Goal: Task Accomplishment & Management: Complete application form

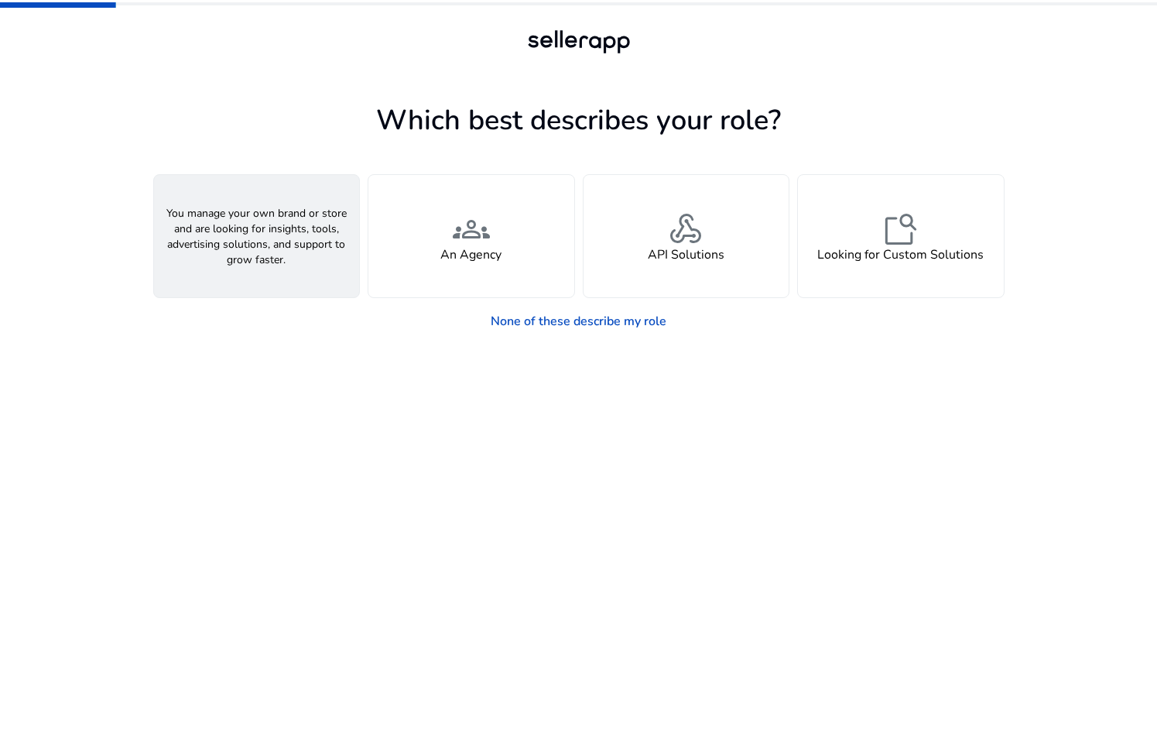
click at [307, 258] on div "person A Seller" at bounding box center [257, 236] width 206 height 122
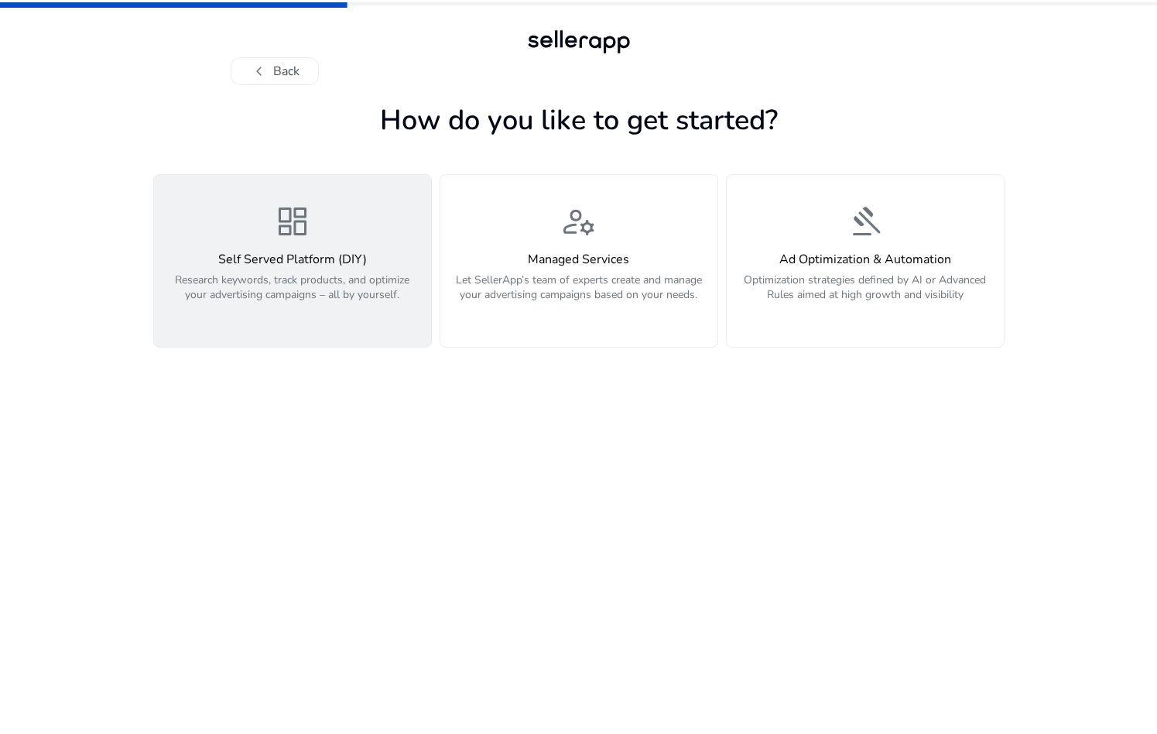
click at [350, 329] on button "dashboard Self Served Platform (DIY) Research keywords, track products, and opt…" at bounding box center [292, 260] width 279 height 173
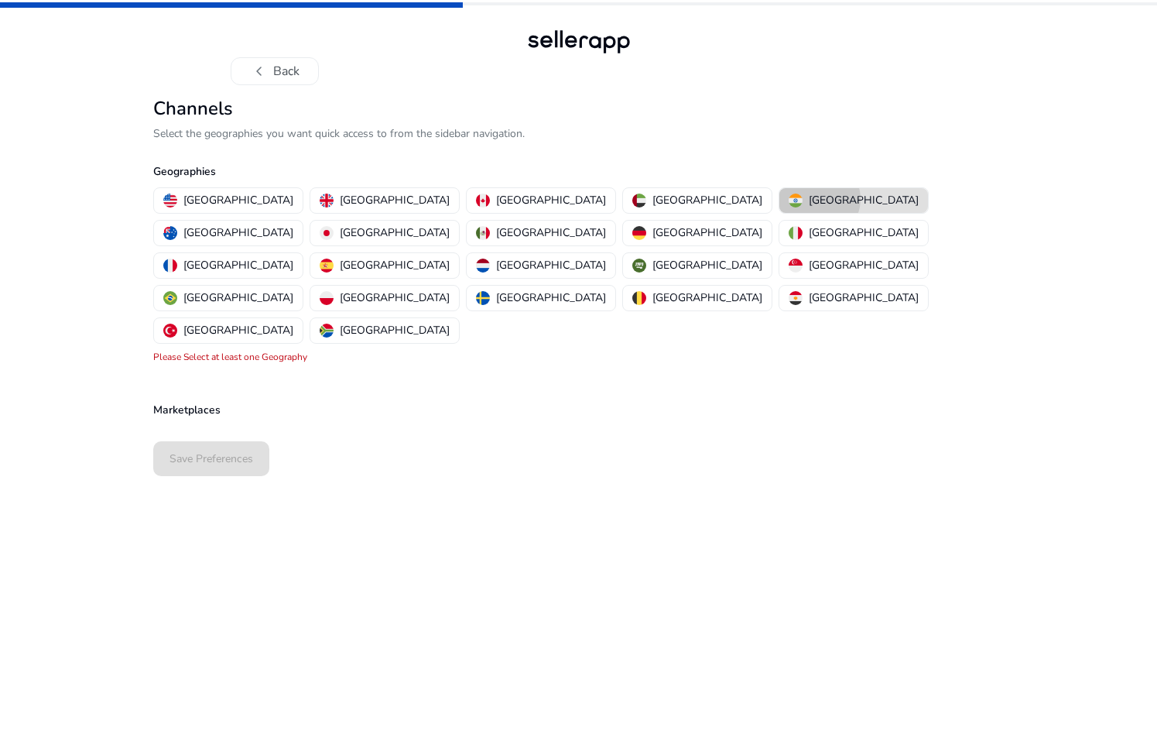
click at [809, 199] on p "[GEOGRAPHIC_DATA]" at bounding box center [864, 200] width 110 height 16
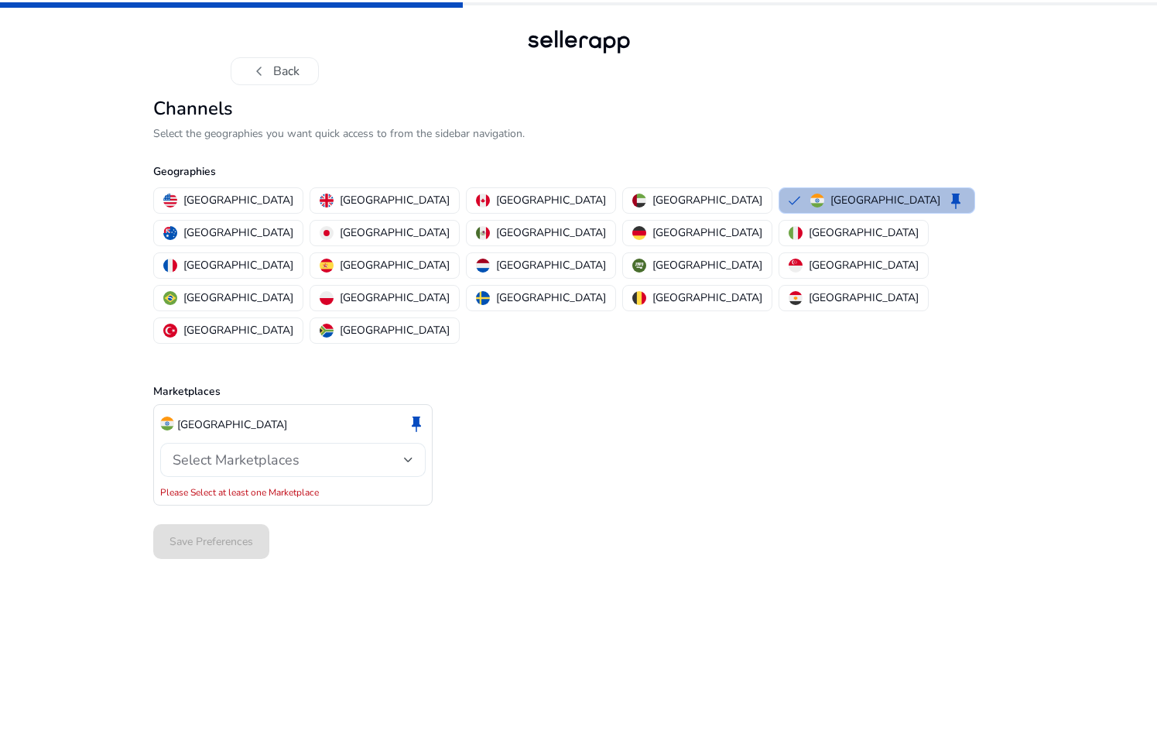
click at [292, 450] on span "Select Marketplaces" at bounding box center [236, 459] width 127 height 19
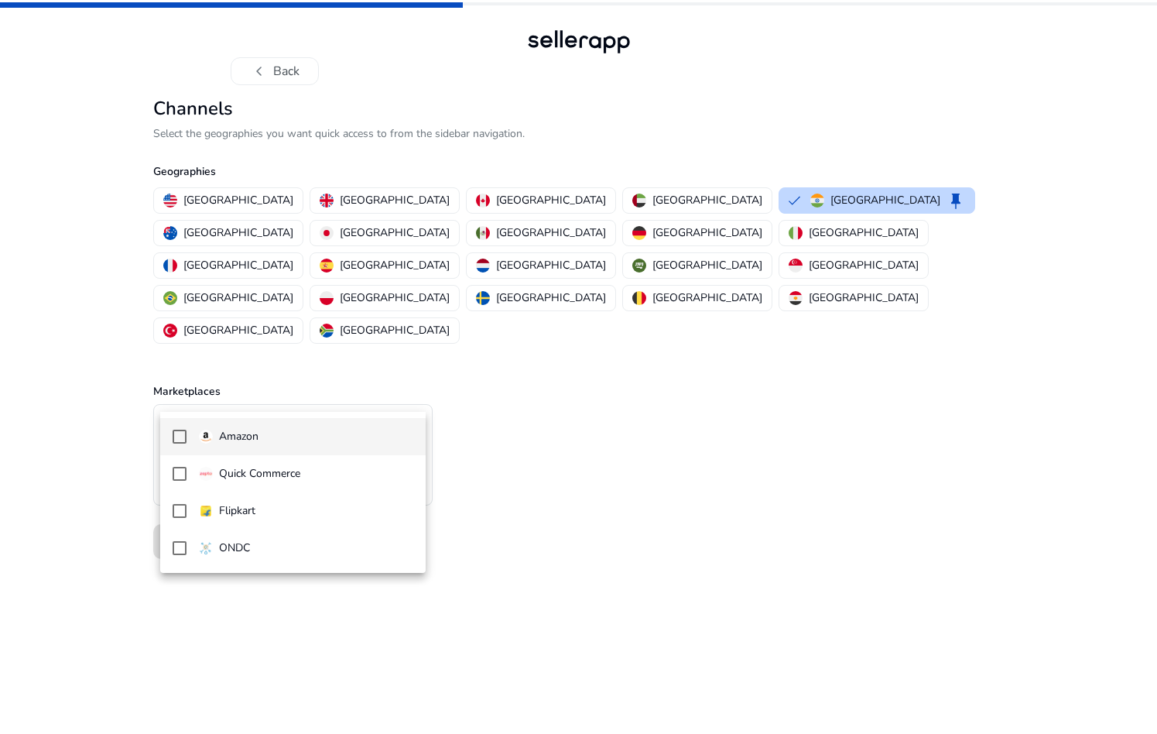
click at [224, 437] on p "Amazon" at bounding box center [238, 436] width 39 height 17
click at [571, 467] on div at bounding box center [578, 367] width 1157 height 734
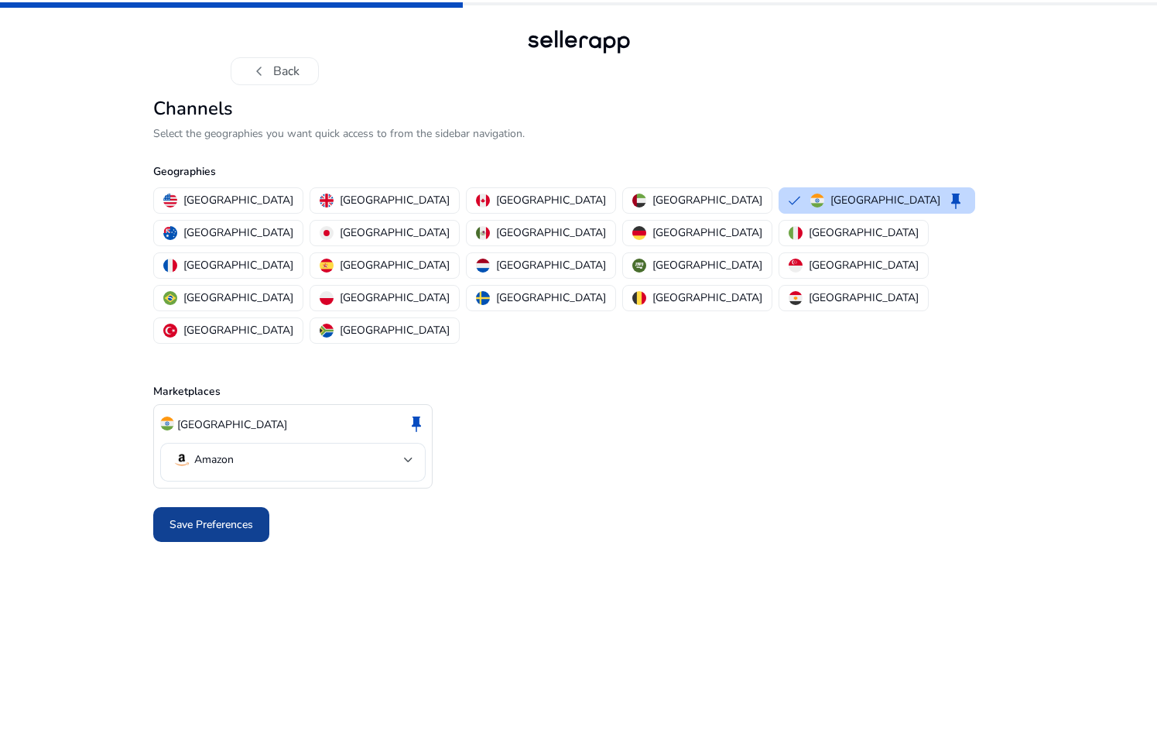
click at [226, 516] on span "Save Preferences" at bounding box center [211, 524] width 84 height 16
click at [210, 501] on div at bounding box center [578, 524] width 851 height 47
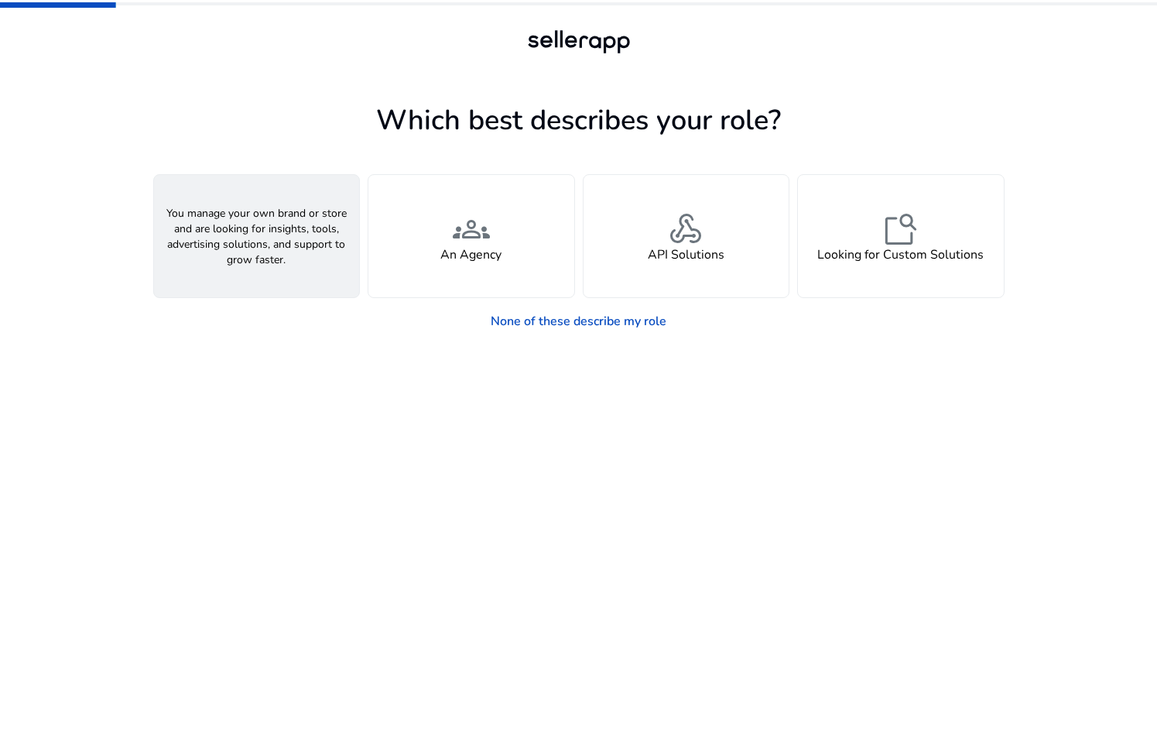
click at [233, 264] on div "person A Seller" at bounding box center [257, 236] width 206 height 122
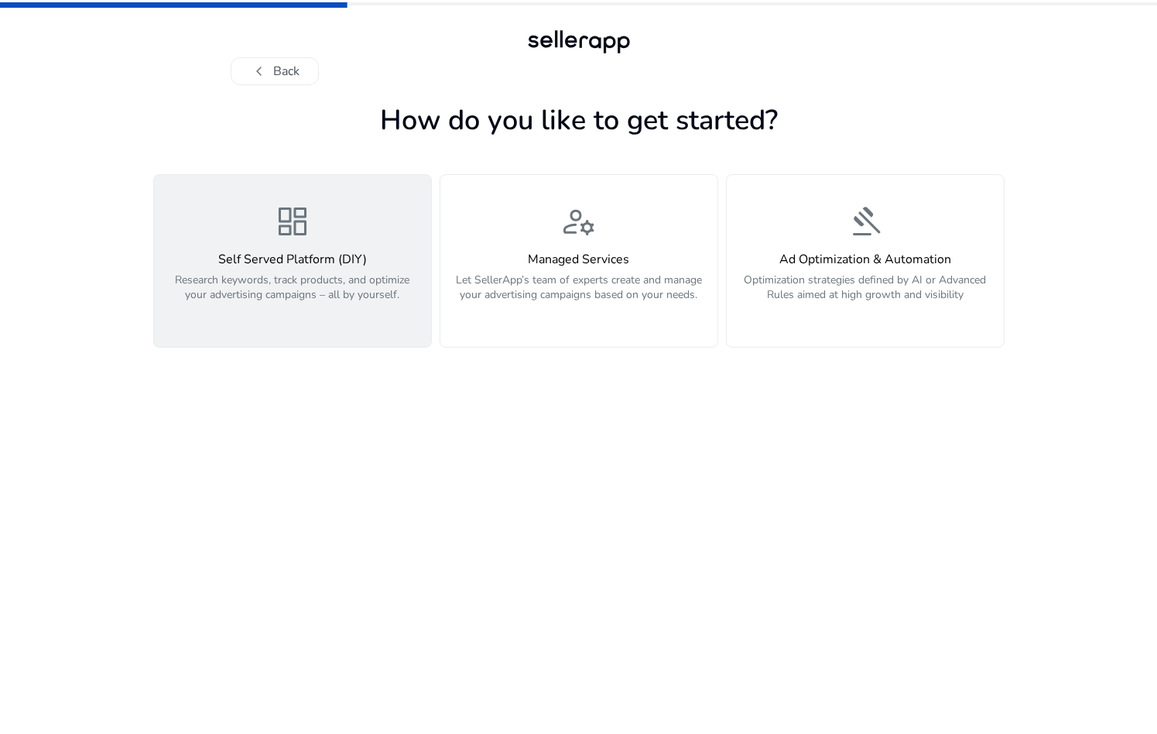
click at [369, 241] on div "dashboard Self Served Platform (DIY) Research keywords, track products, and opt…" at bounding box center [292, 261] width 258 height 116
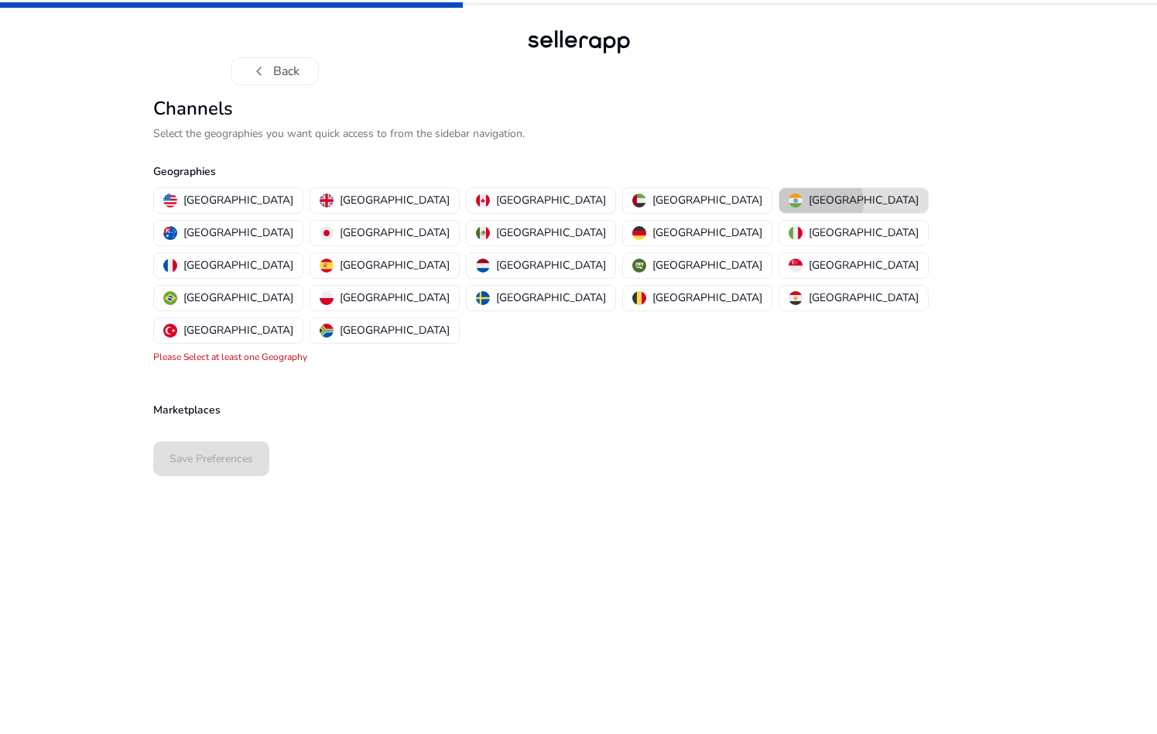
click at [809, 203] on p "[GEOGRAPHIC_DATA]" at bounding box center [864, 200] width 110 height 16
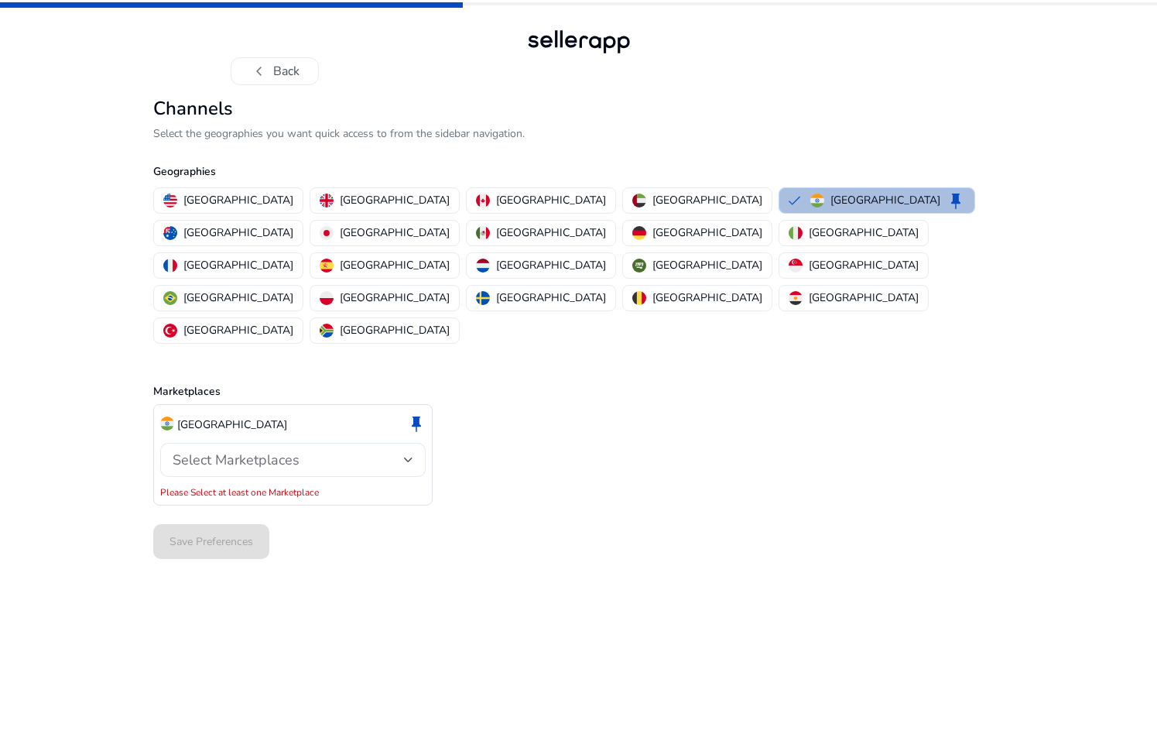
click at [305, 451] on div "Select Marketplaces" at bounding box center [288, 459] width 231 height 17
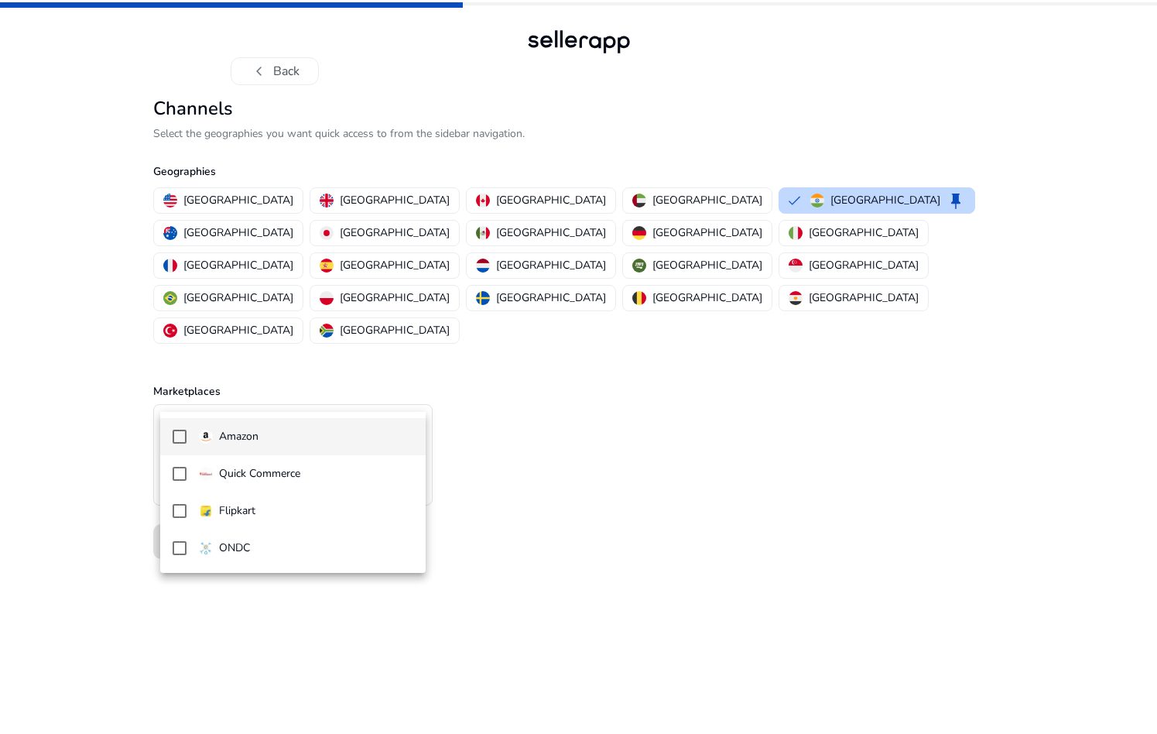
click at [248, 439] on p "Amazon" at bounding box center [238, 436] width 39 height 17
click at [619, 497] on div at bounding box center [578, 367] width 1157 height 734
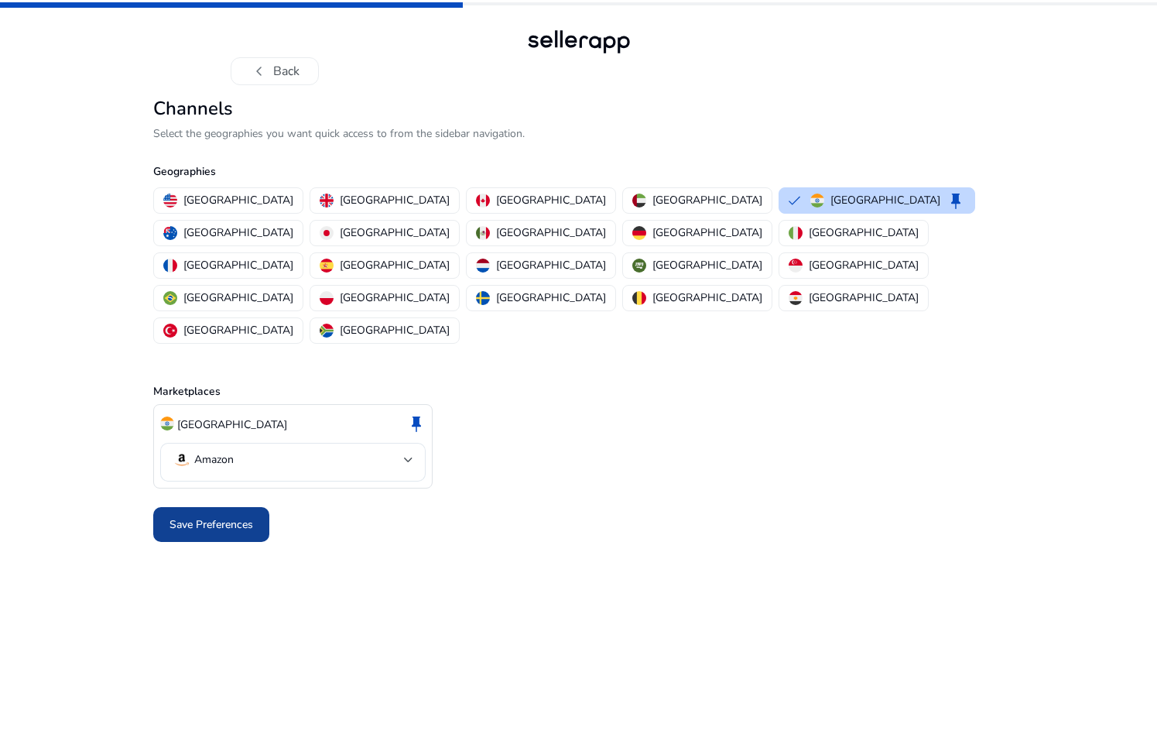
click at [255, 506] on span at bounding box center [211, 524] width 116 height 37
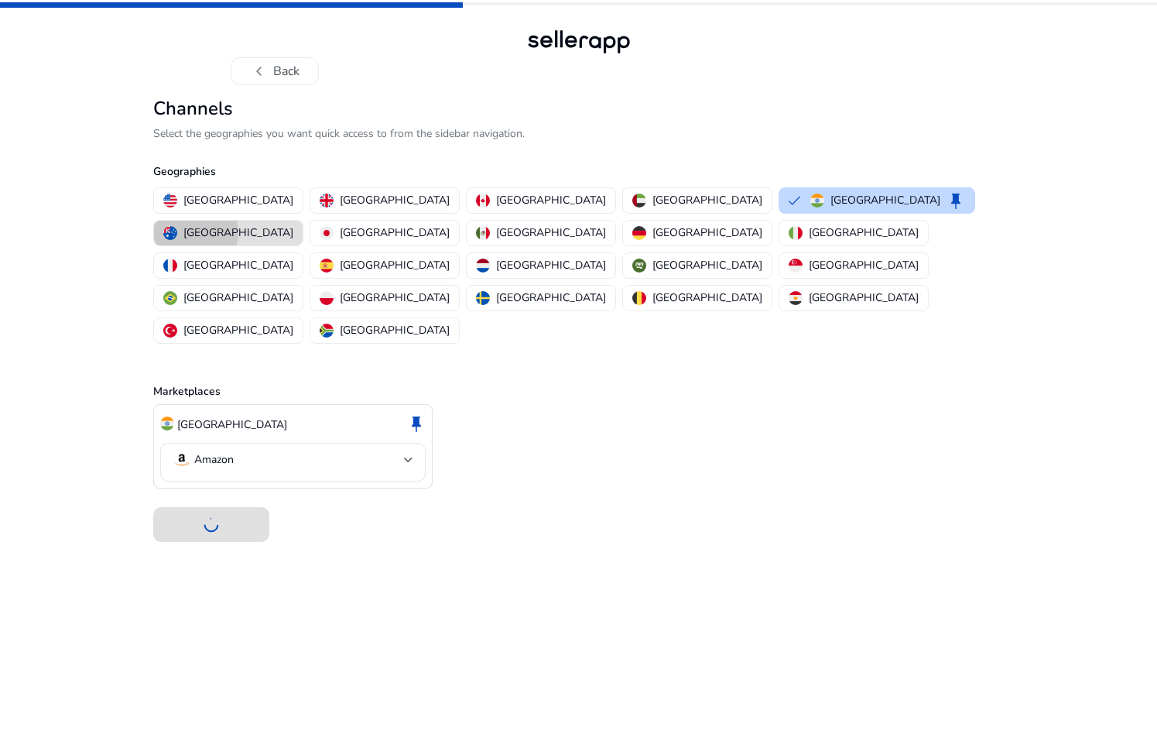
click at [293, 224] on p "[GEOGRAPHIC_DATA]" at bounding box center [238, 232] width 110 height 16
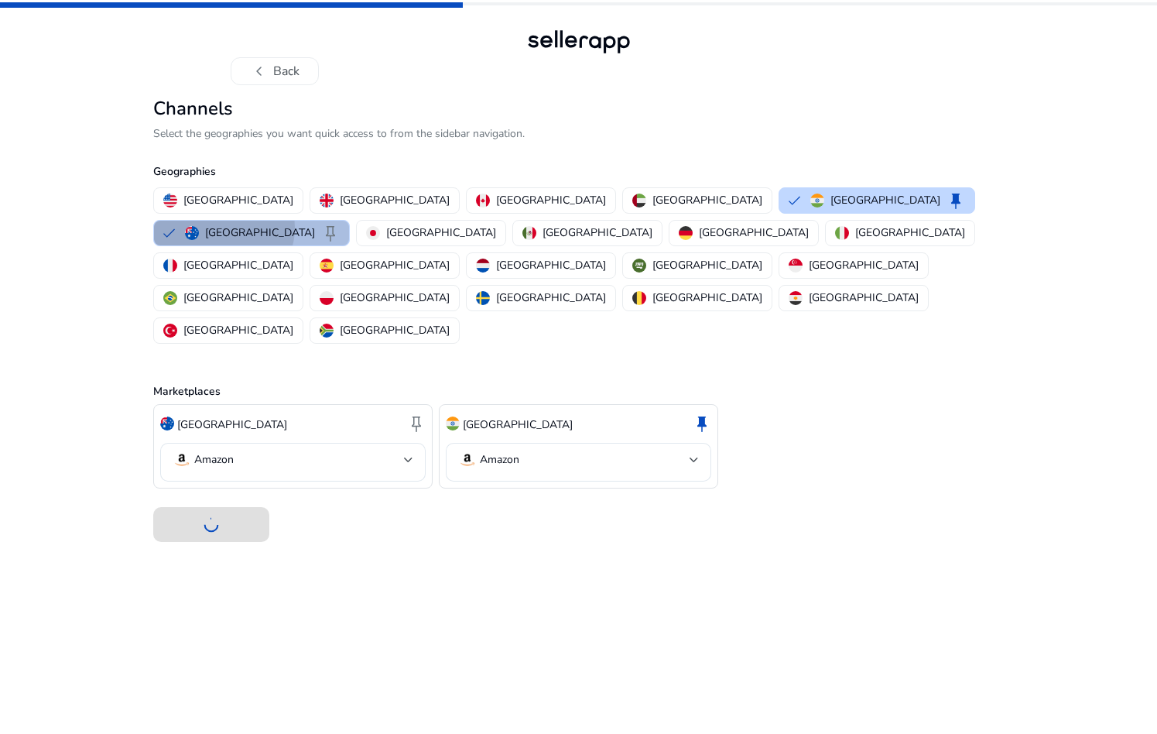
click at [315, 224] on p "[GEOGRAPHIC_DATA]" at bounding box center [260, 232] width 110 height 16
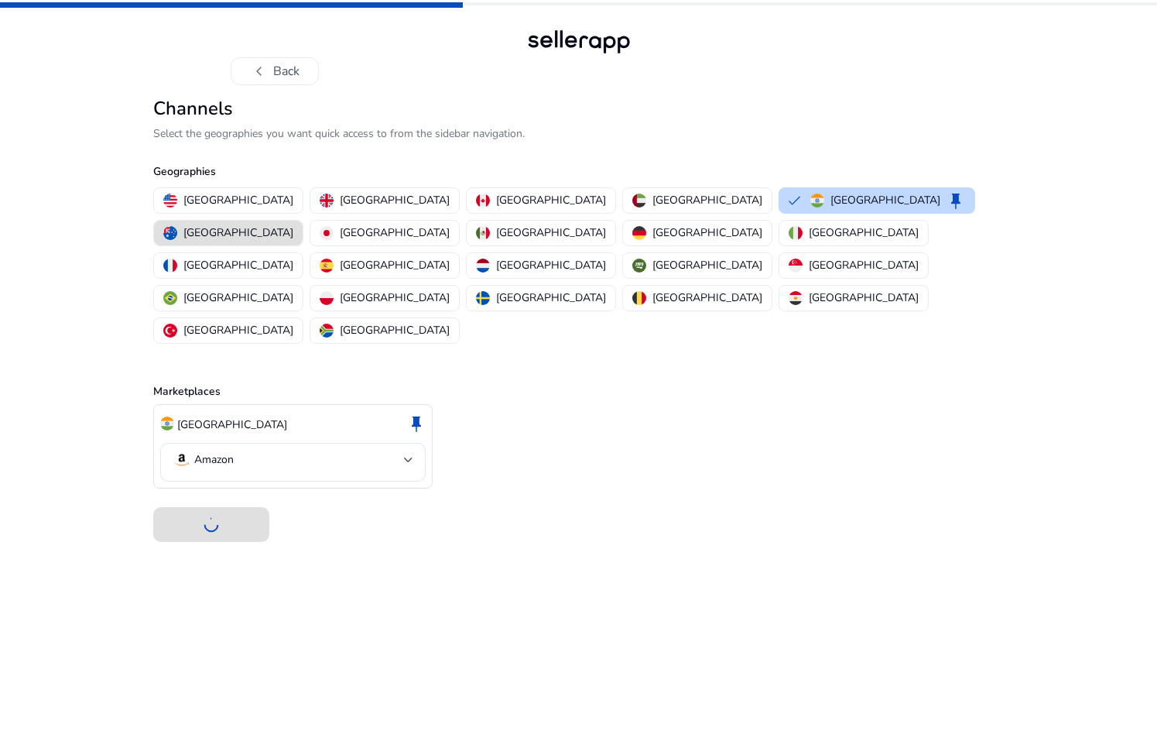
click at [303, 221] on button "[GEOGRAPHIC_DATA]" at bounding box center [228, 233] width 149 height 25
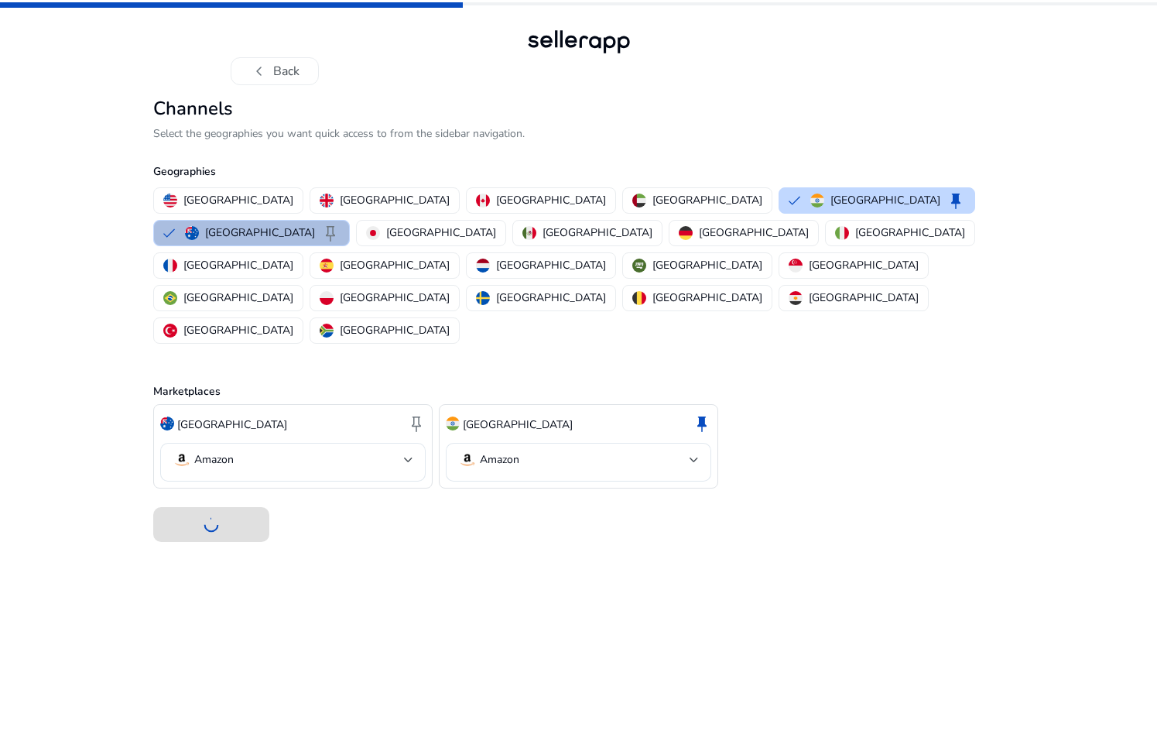
click at [349, 221] on button "Australia keep" at bounding box center [251, 233] width 195 height 25
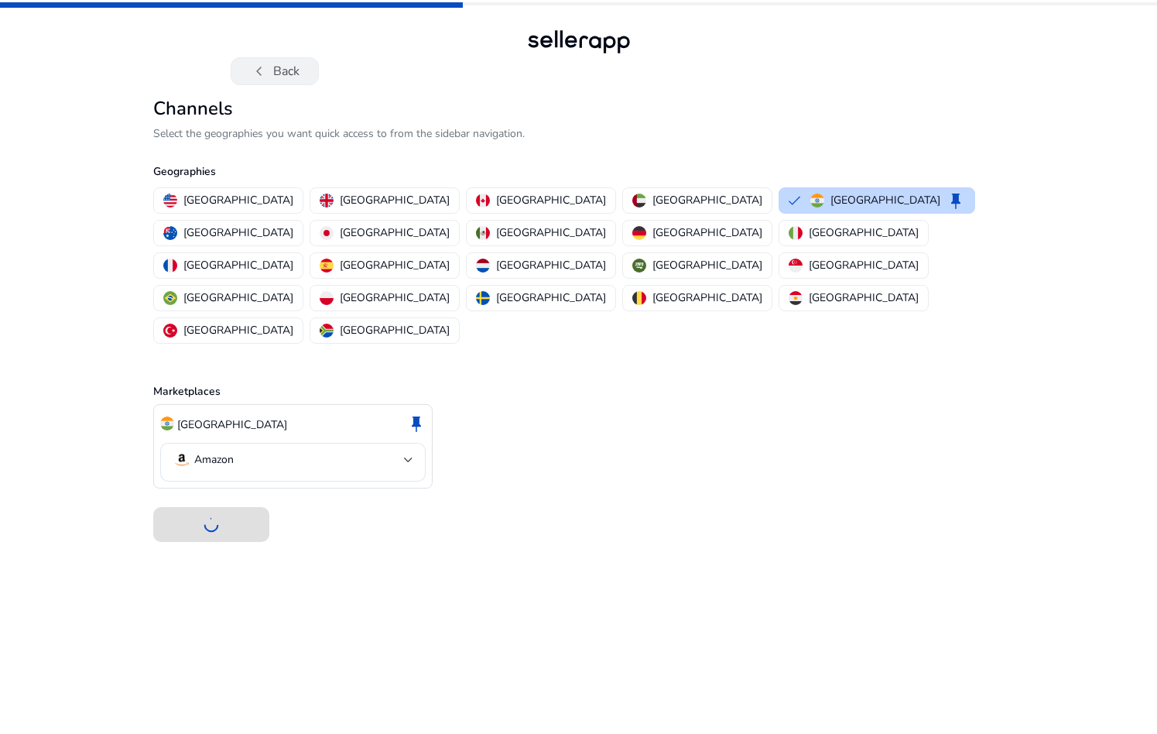
click at [290, 77] on button "chevron_left Back" at bounding box center [275, 71] width 88 height 28
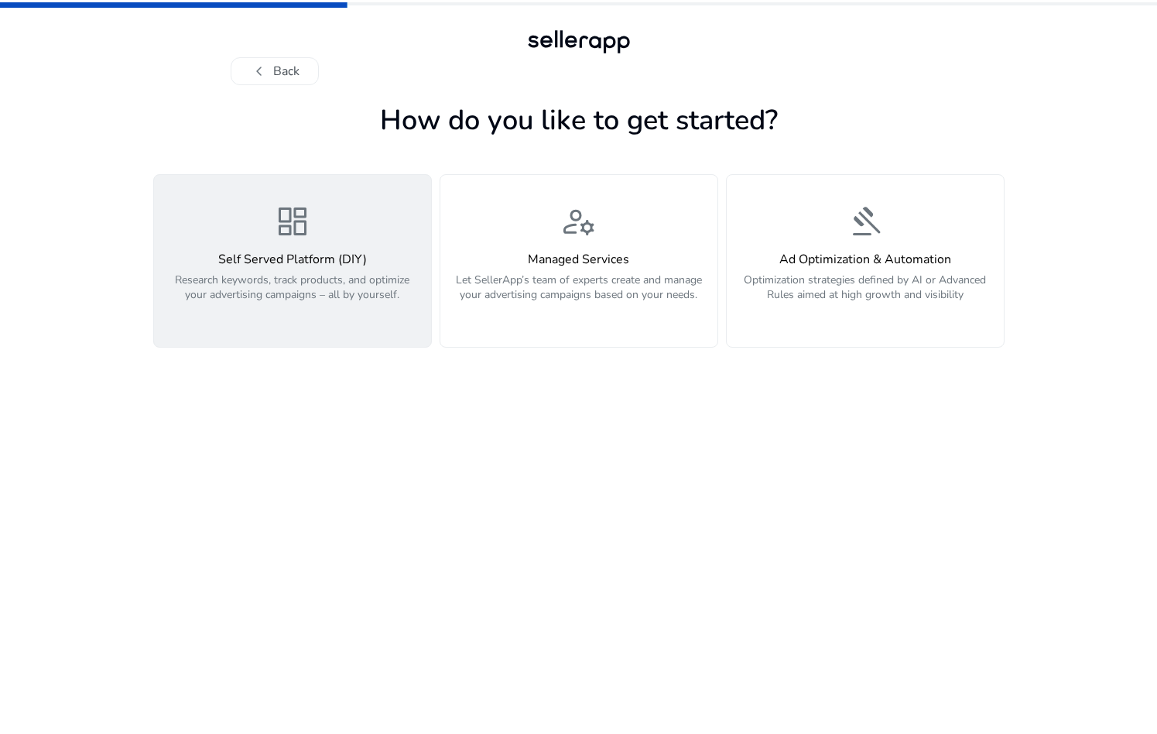
click at [286, 264] on h4 "Self Served Platform (DIY)" at bounding box center [292, 259] width 258 height 15
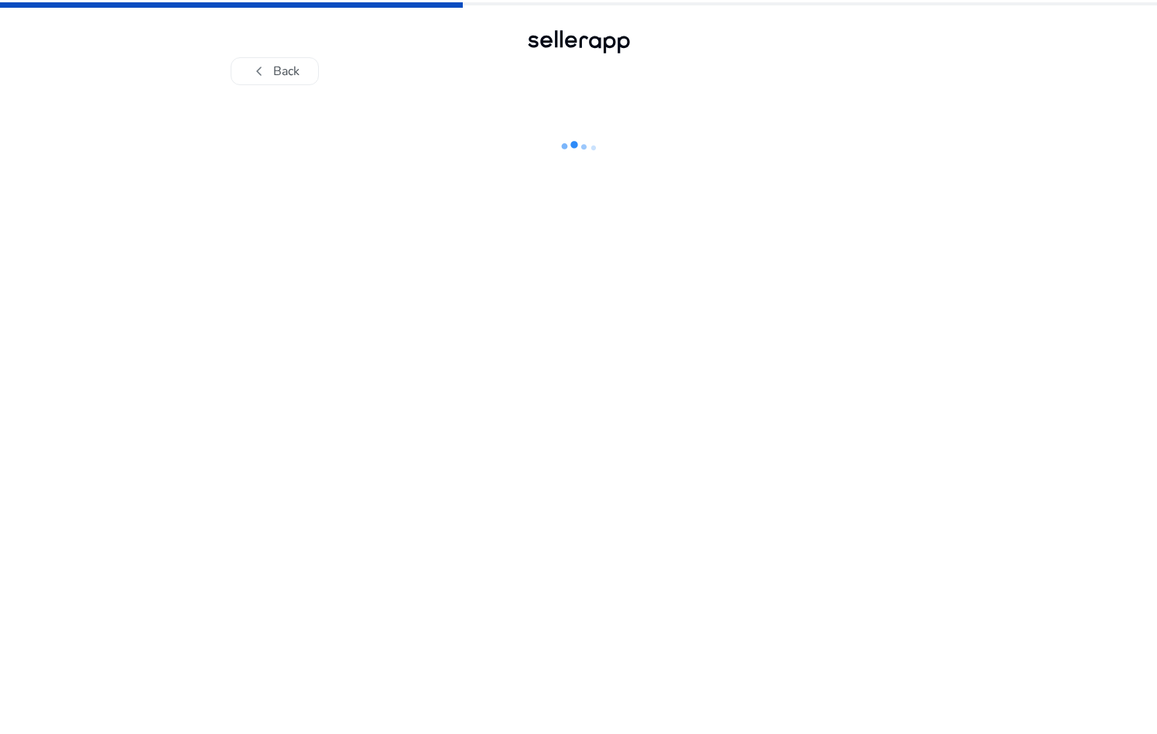
click at [1008, 315] on div "chevron_left Back" at bounding box center [578, 367] width 1157 height 734
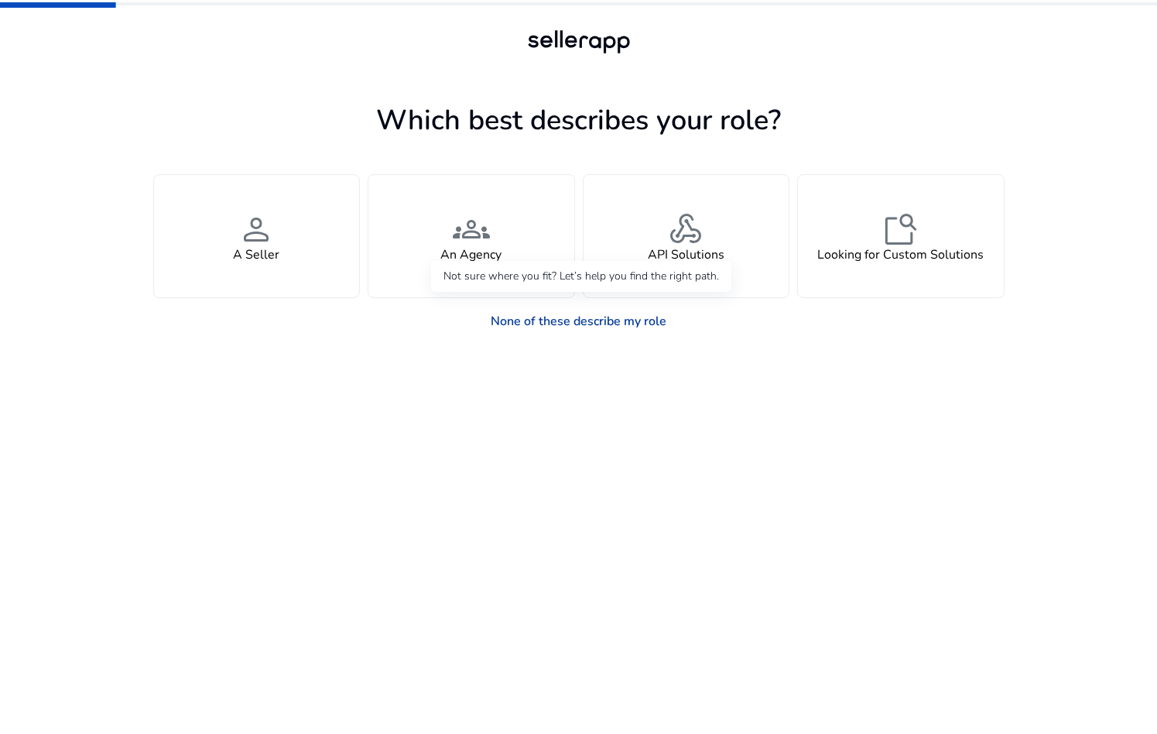
click at [624, 324] on link "None of these describe my role" at bounding box center [578, 321] width 200 height 31
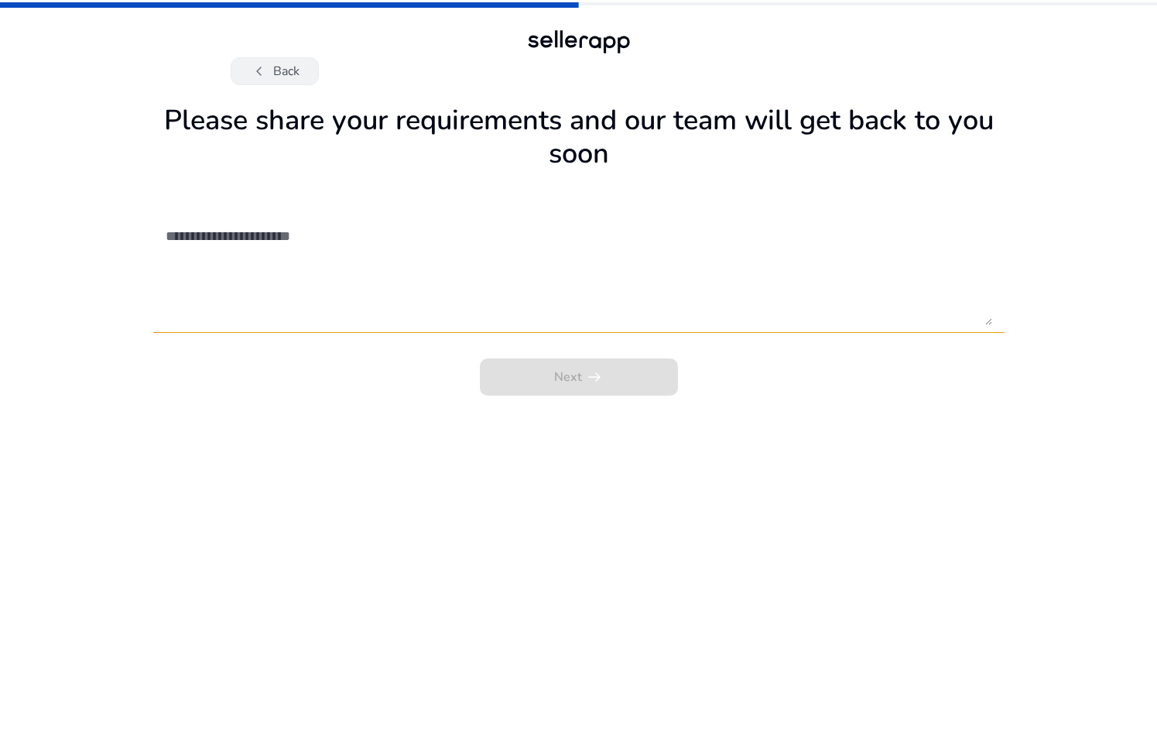
click at [297, 74] on button "chevron_left Back" at bounding box center [275, 71] width 88 height 28
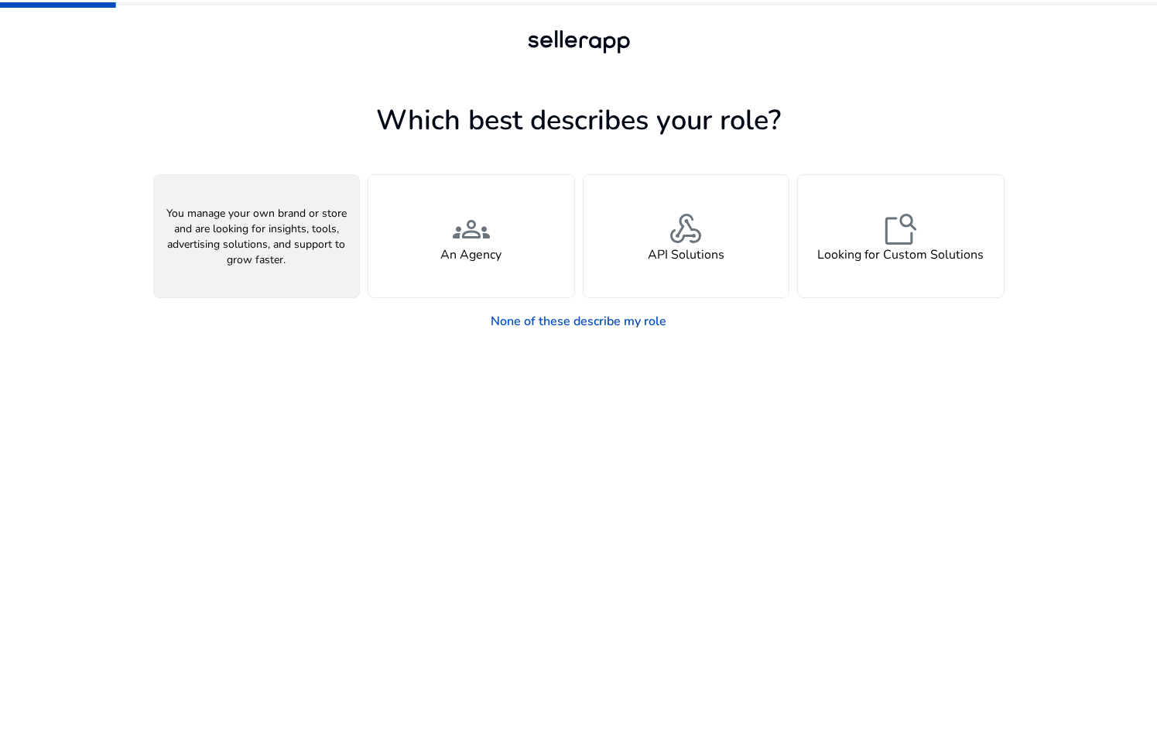
click at [248, 227] on span "person" at bounding box center [256, 228] width 37 height 37
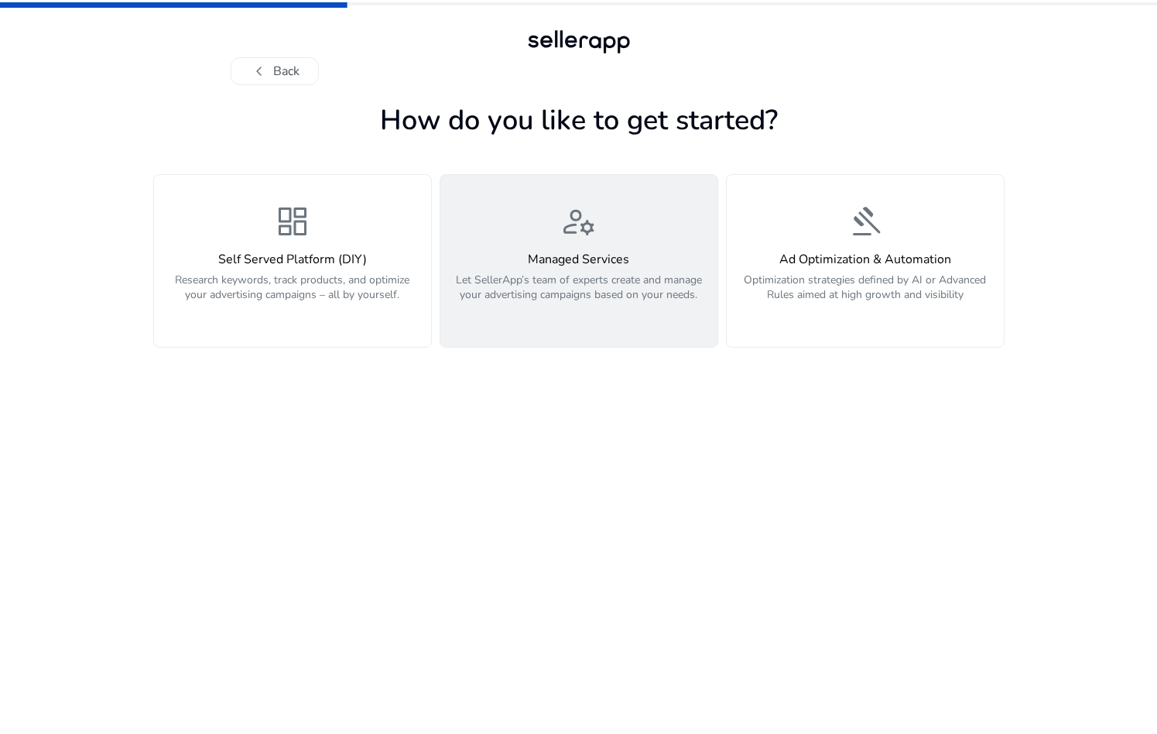
click at [674, 298] on p "Let SellerApp’s team of experts create and manage your advertising campaigns ba…" at bounding box center [579, 295] width 258 height 46
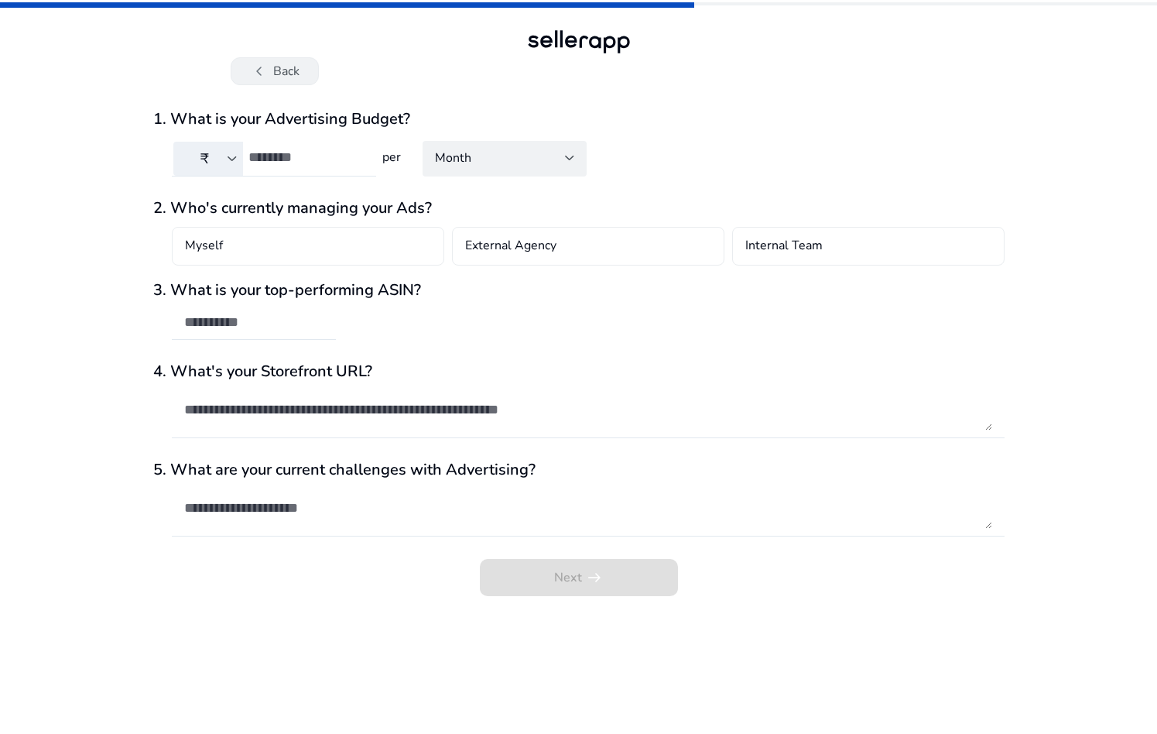
click at [255, 71] on span "chevron_left" at bounding box center [259, 71] width 19 height 19
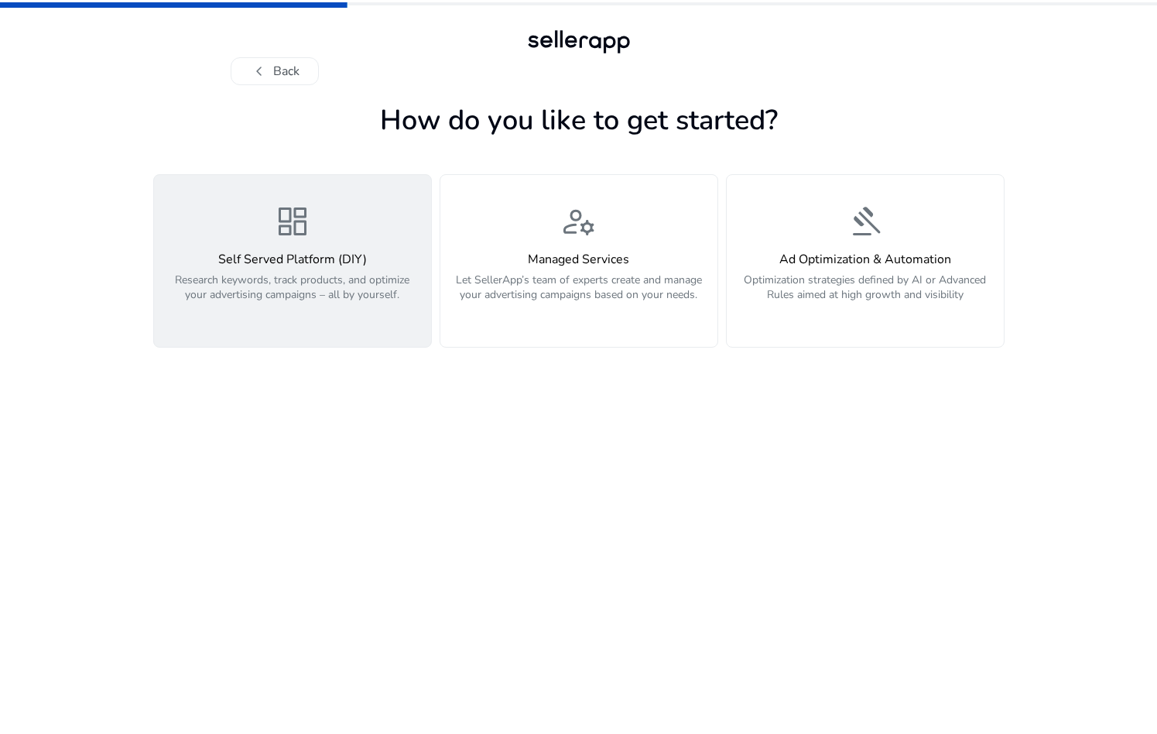
click at [326, 306] on p "Research keywords, track products, and optimize your advertising campaigns – al…" at bounding box center [292, 295] width 258 height 46
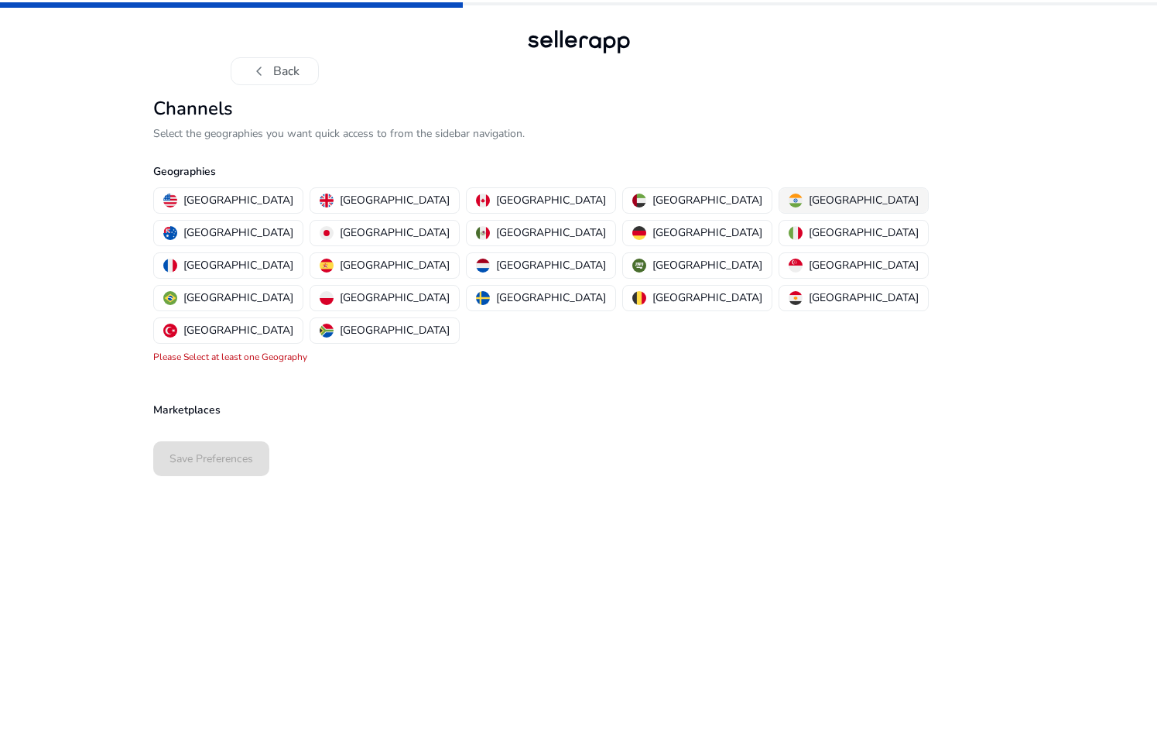
click at [809, 203] on p "[GEOGRAPHIC_DATA]" at bounding box center [864, 200] width 110 height 16
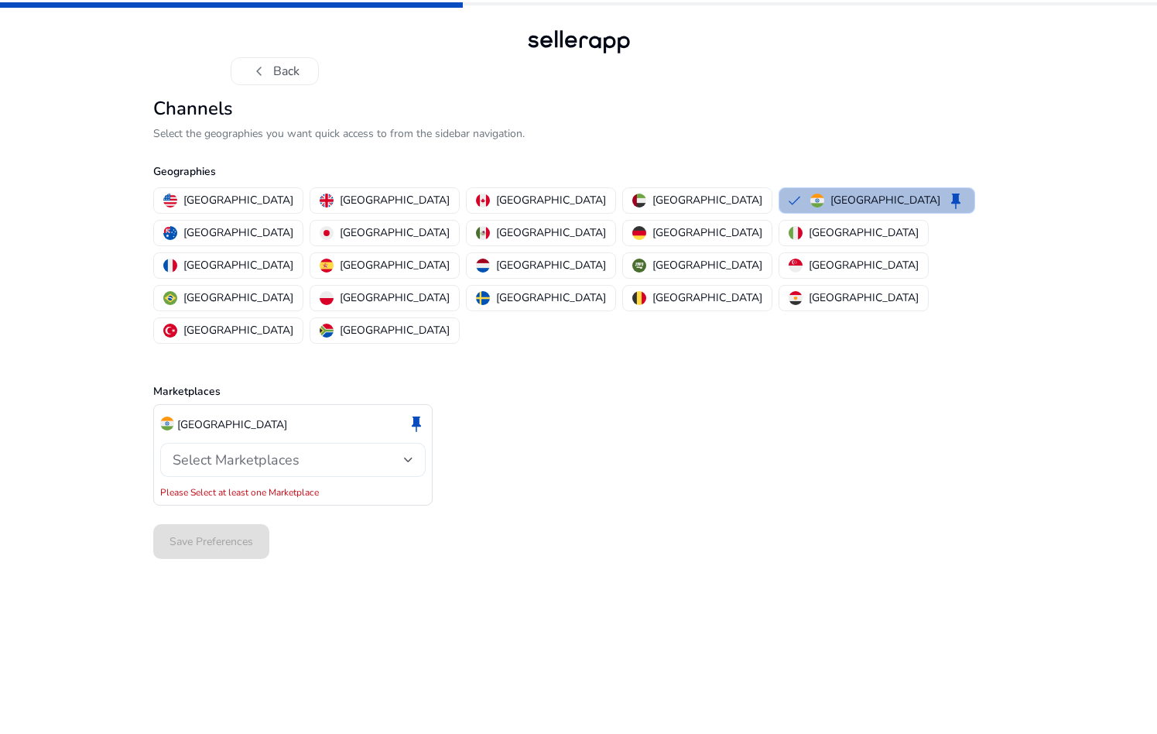
click at [265, 450] on span "Select Marketplaces" at bounding box center [236, 459] width 127 height 19
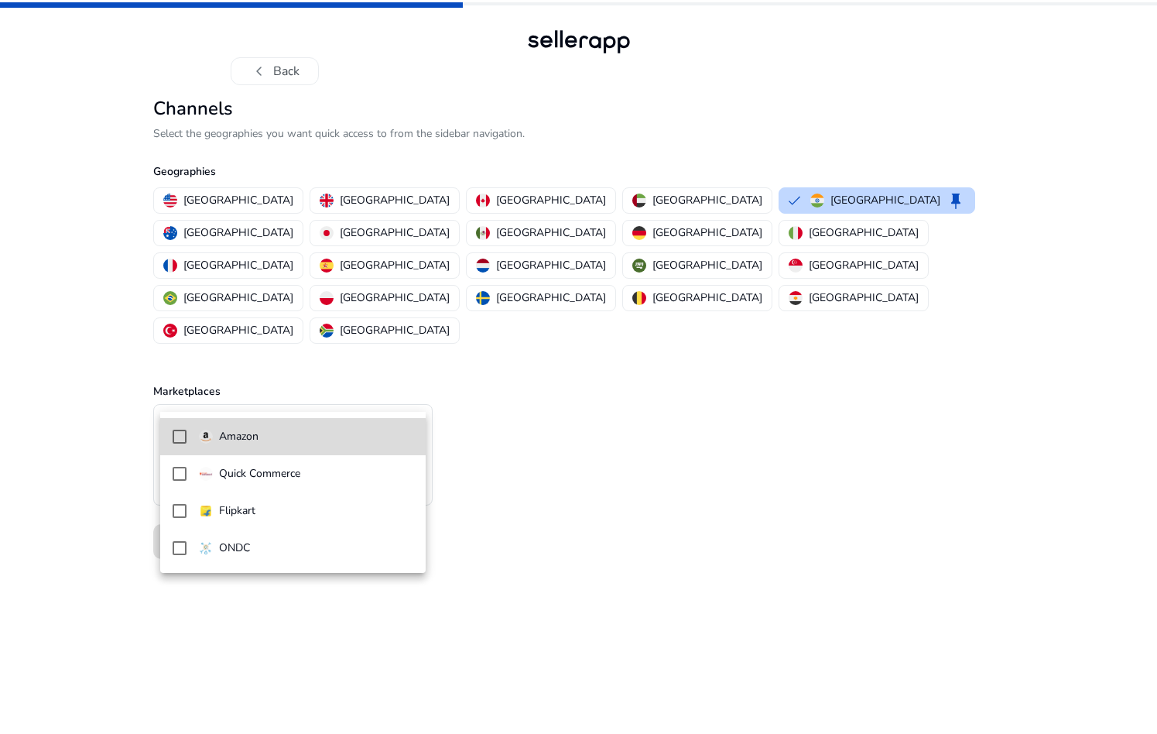
click at [217, 443] on div "Amazon" at bounding box center [229, 436] width 60 height 17
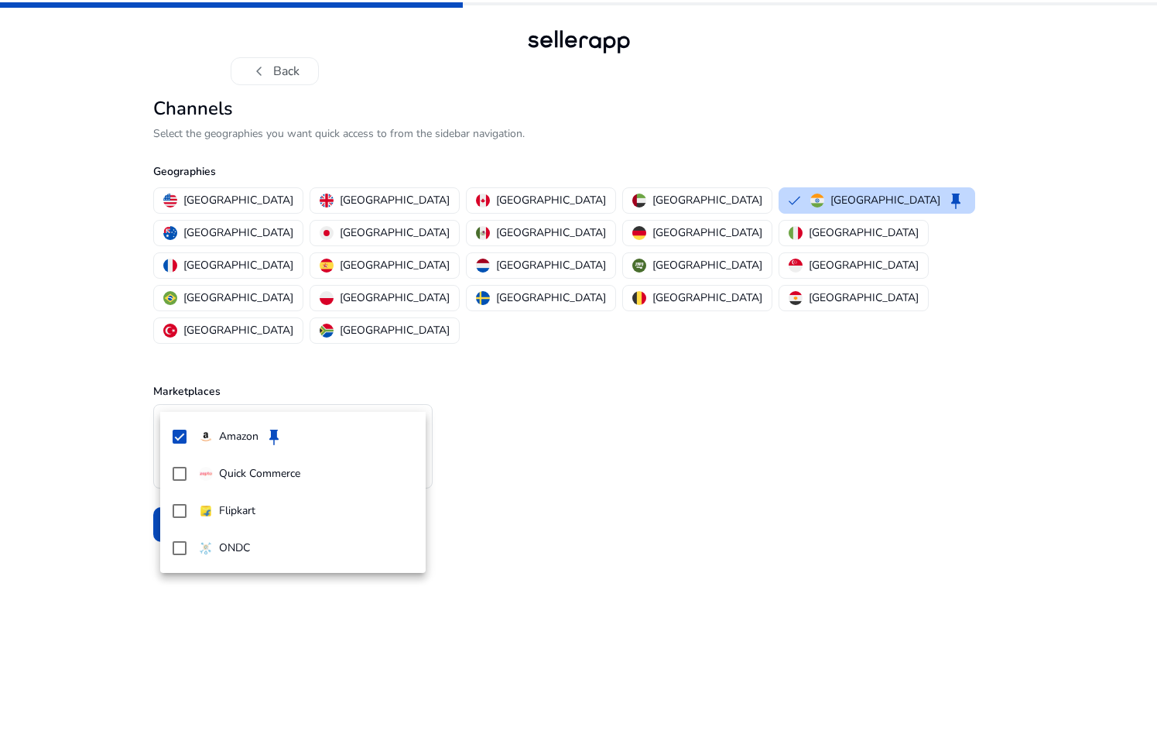
click at [312, 628] on div at bounding box center [578, 367] width 1157 height 734
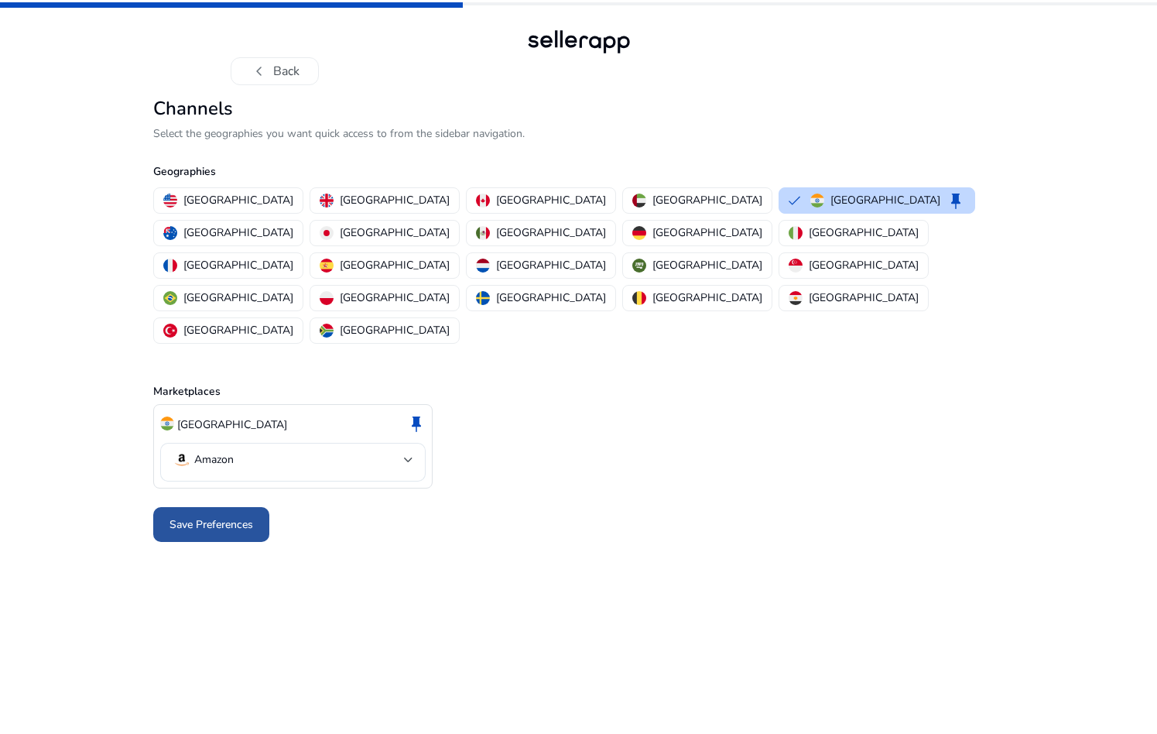
click at [229, 516] on span "Save Preferences" at bounding box center [211, 524] width 84 height 16
